Goal: Download file/media

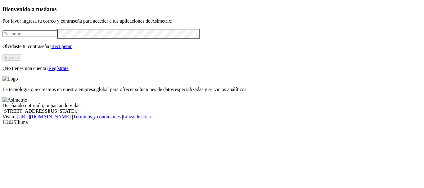
type input "[PERSON_NAME][EMAIL_ADDRESS][PERSON_NAME][DOMAIN_NAME]"
click at [21, 61] on button "Ingresa" at bounding box center [11, 57] width 19 height 7
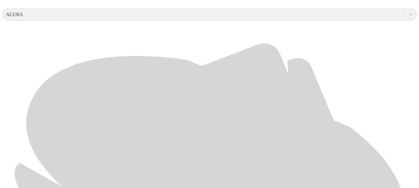
scroll to position [279, 0]
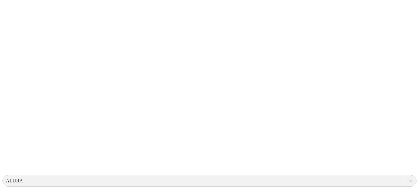
scroll to position [62, 0]
